Goal: Transaction & Acquisition: Book appointment/travel/reservation

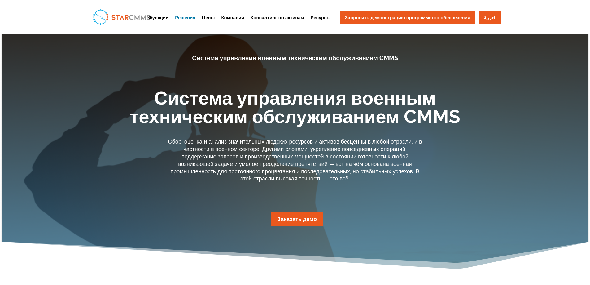
scroll to position [3, 0]
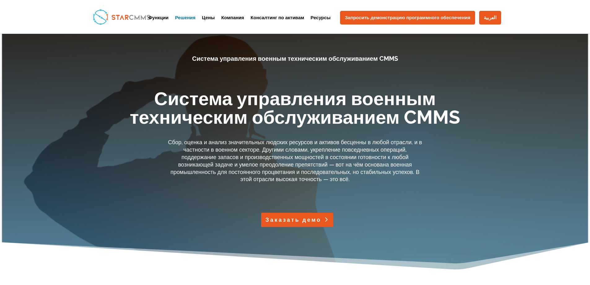
click at [300, 226] on link "Заказать демо" at bounding box center [297, 220] width 72 height 14
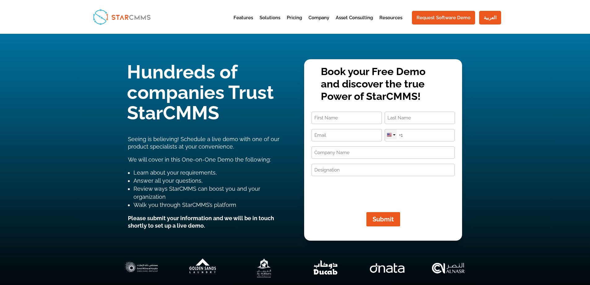
click at [390, 138] on div at bounding box center [391, 134] width 12 height 10
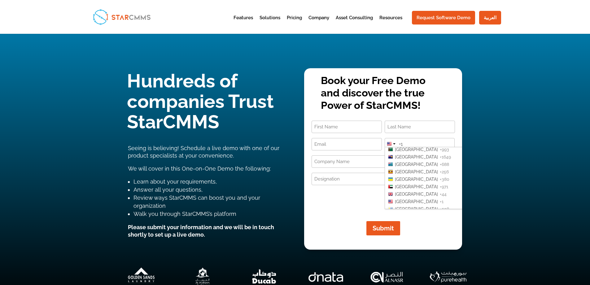
scroll to position [1600, 0]
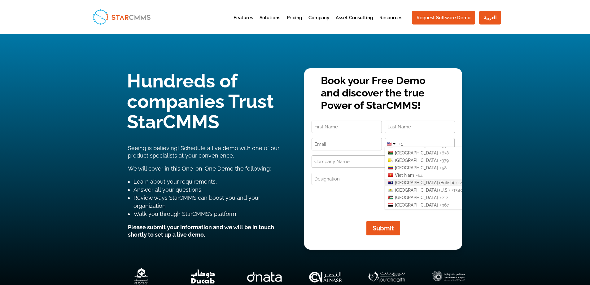
click at [491, 138] on div "Hundreds of companies Trust StarCMMS Seeing is believing! Schedule a live demo …" at bounding box center [295, 171] width 590 height 274
